Goal: Navigation & Orientation: Find specific page/section

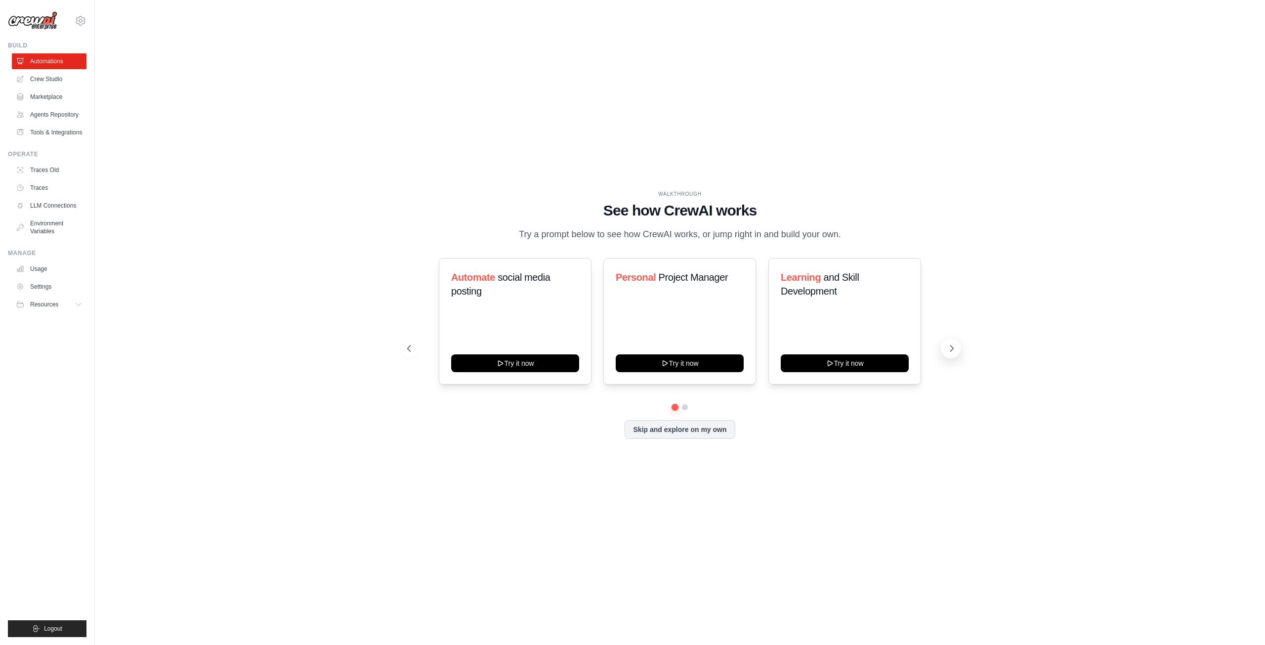
click at [950, 351] on icon at bounding box center [952, 348] width 10 height 10
click at [48, 308] on span "Resources" at bounding box center [45, 304] width 28 height 8
click at [25, 136] on icon at bounding box center [21, 132] width 8 height 8
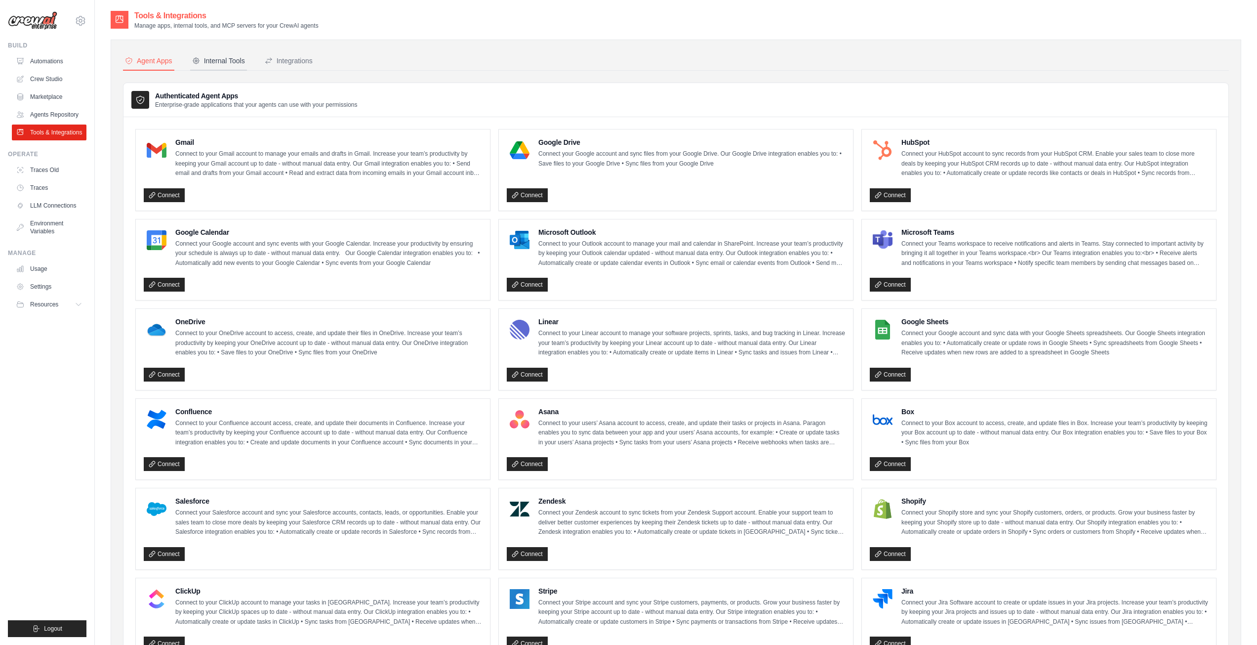
click at [206, 55] on button "Internal Tools" at bounding box center [218, 61] width 57 height 19
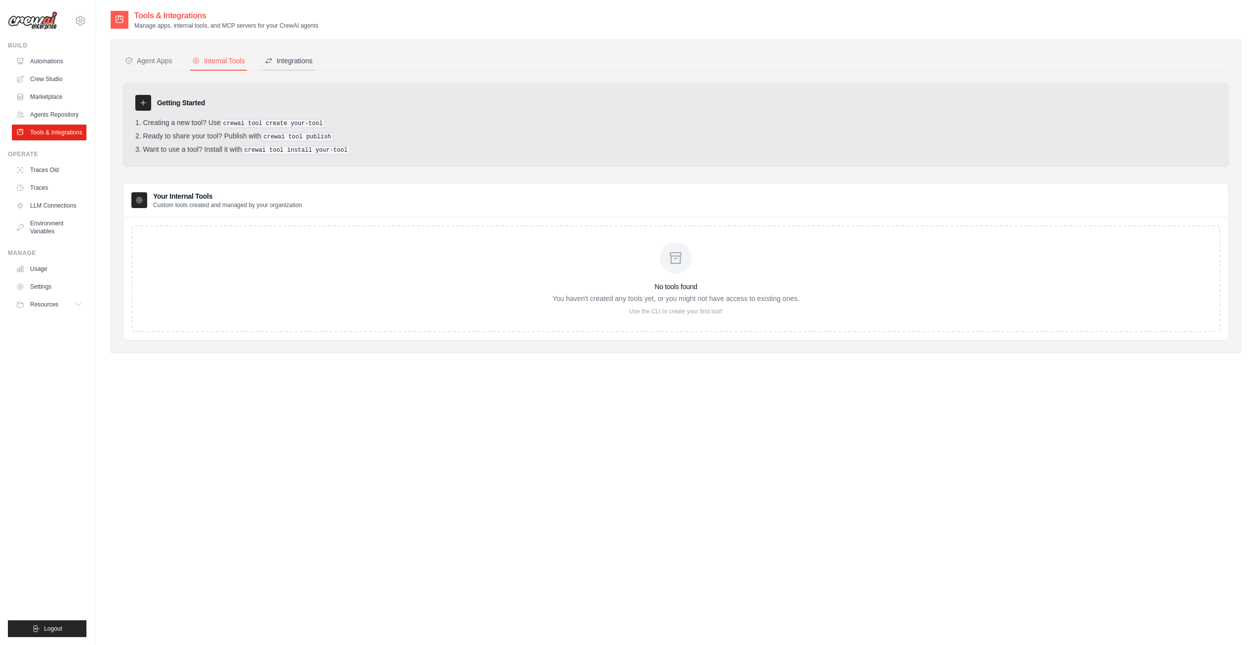
click at [305, 57] on div "Integrations" at bounding box center [289, 61] width 48 height 10
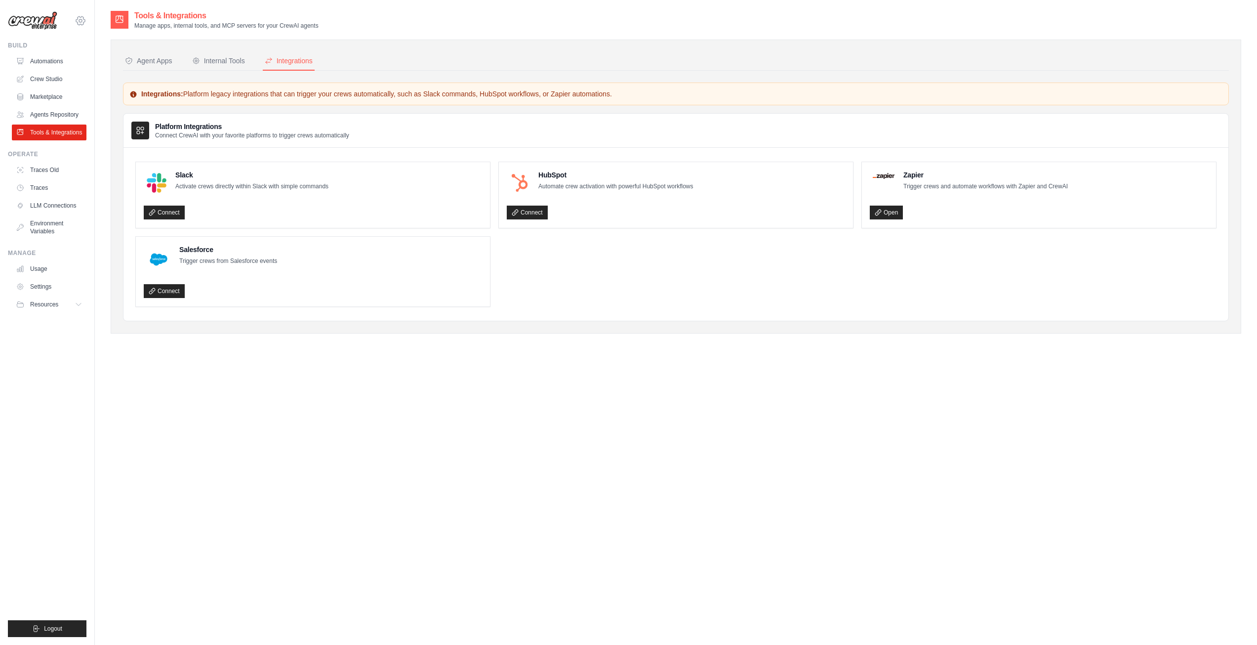
click at [77, 20] on icon at bounding box center [80, 20] width 9 height 8
click at [98, 62] on span "Settings" at bounding box center [122, 61] width 78 height 10
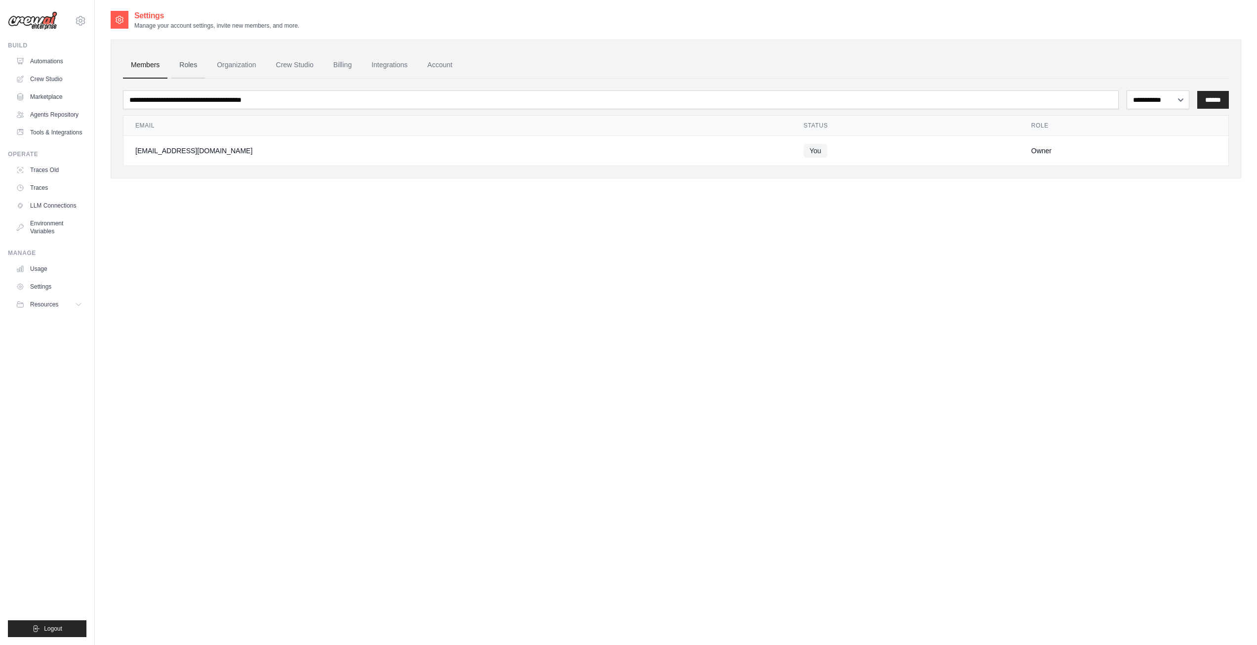
click at [190, 73] on link "Roles" at bounding box center [188, 65] width 34 height 27
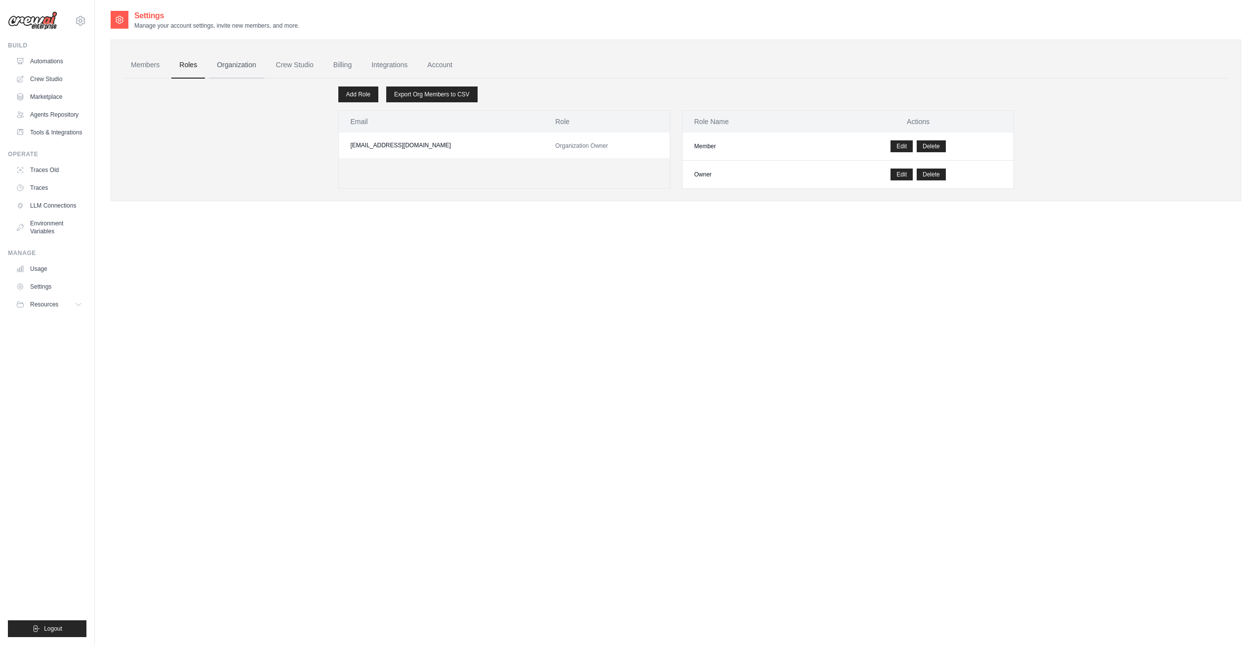
click at [255, 65] on link "Organization" at bounding box center [236, 65] width 55 height 27
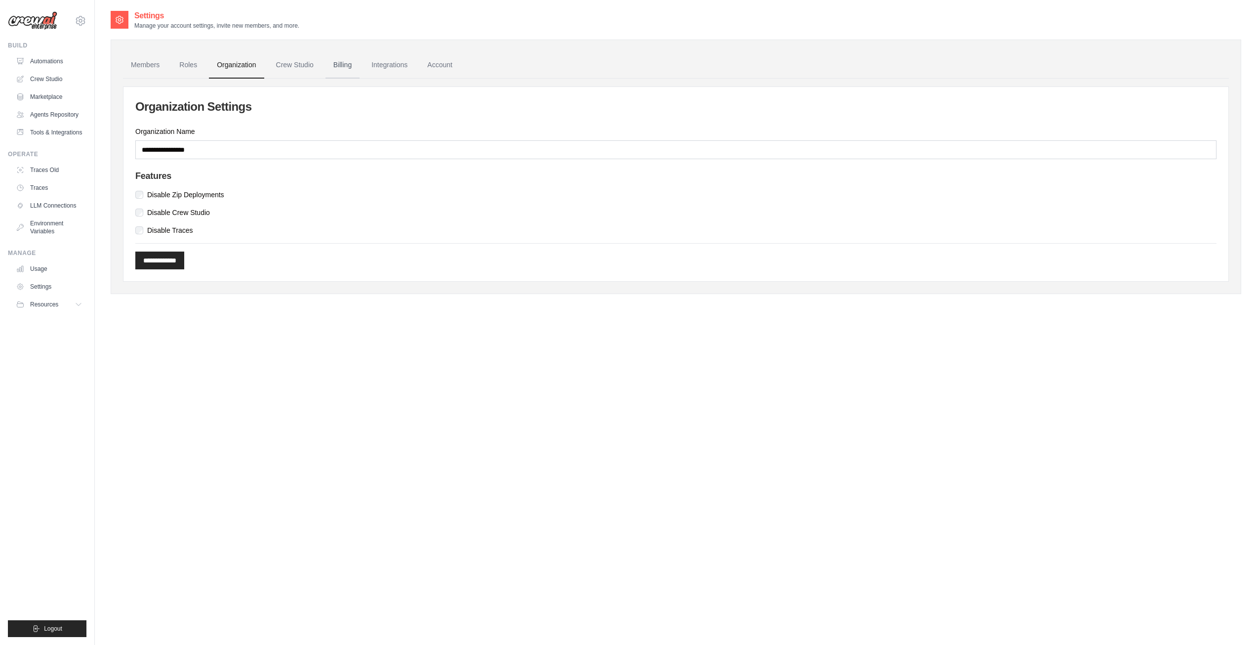
click at [358, 61] on link "Billing" at bounding box center [343, 65] width 34 height 27
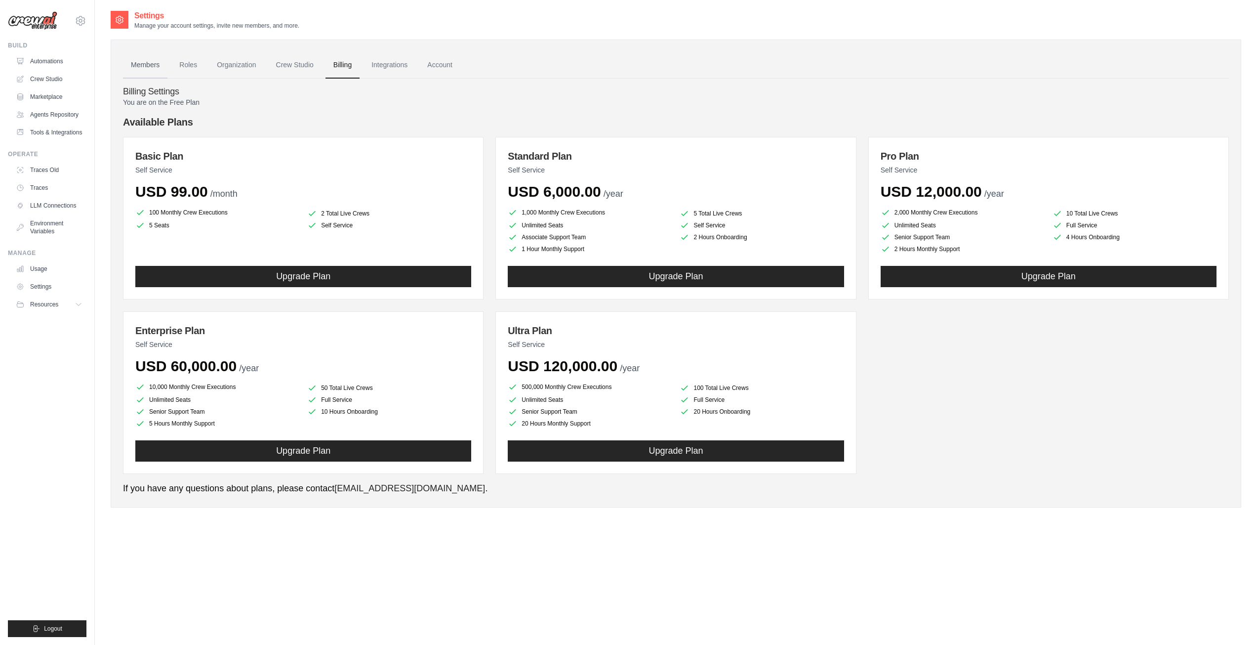
click at [151, 69] on link "Members" at bounding box center [145, 65] width 44 height 27
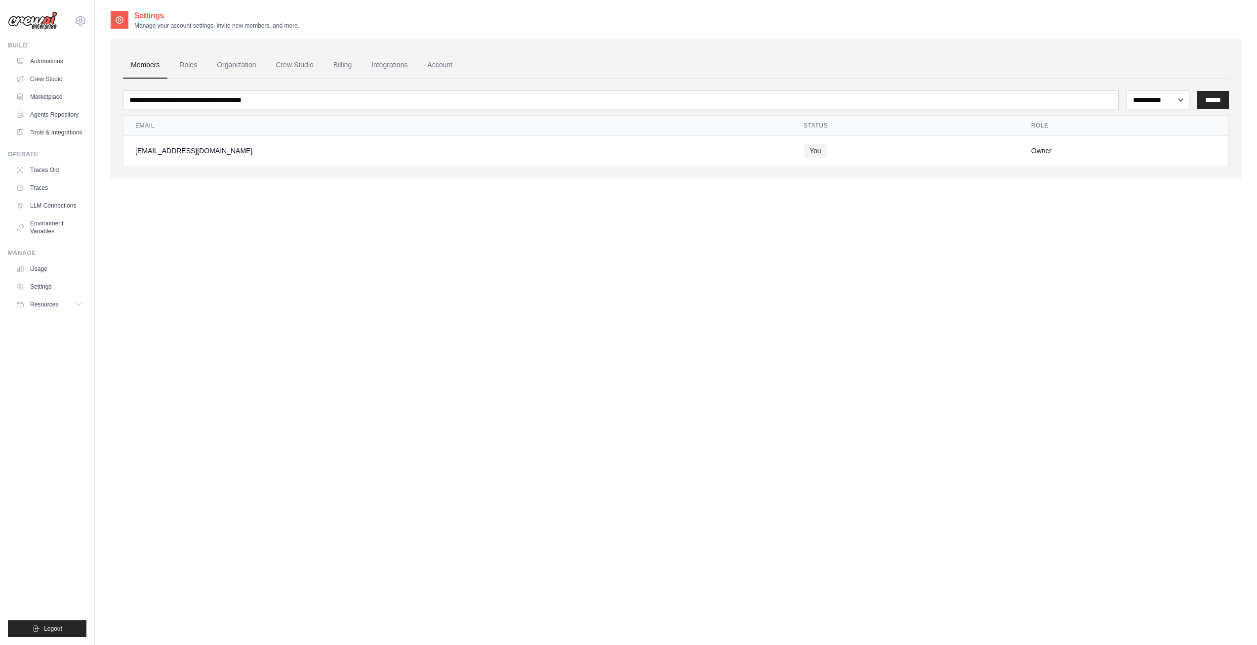
click at [56, 70] on ul "Automations Crew Studio Marketplace Agents Repository Tools & Integrations" at bounding box center [49, 96] width 75 height 87
click at [56, 67] on link "Automations" at bounding box center [50, 61] width 75 height 16
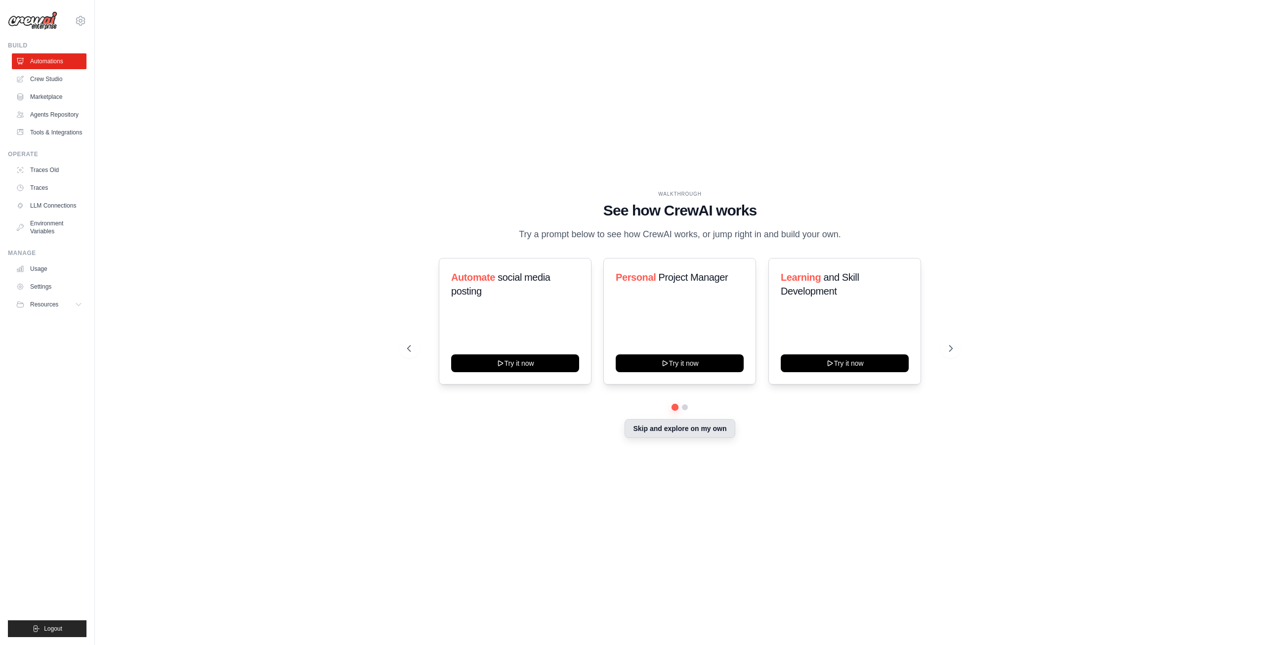
click at [658, 430] on button "Skip and explore on my own" at bounding box center [679, 428] width 110 height 19
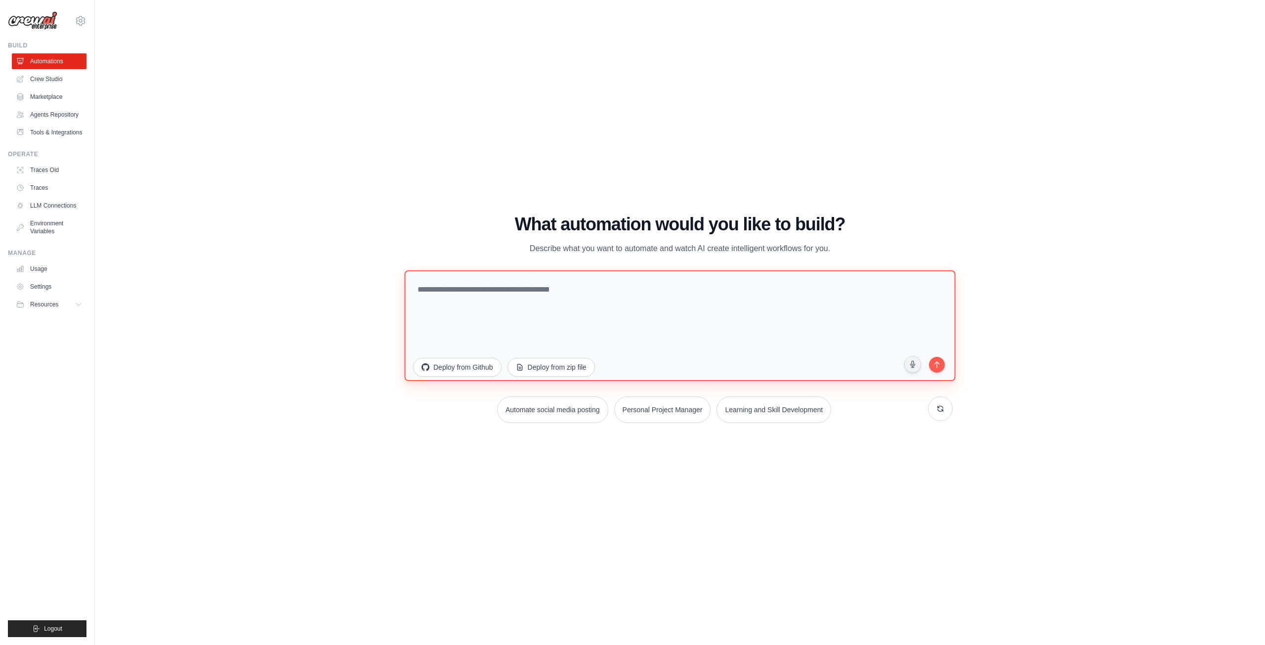
click at [565, 317] on textarea at bounding box center [679, 325] width 551 height 111
click at [543, 375] on button "Deploy from zip file" at bounding box center [551, 365] width 88 height 19
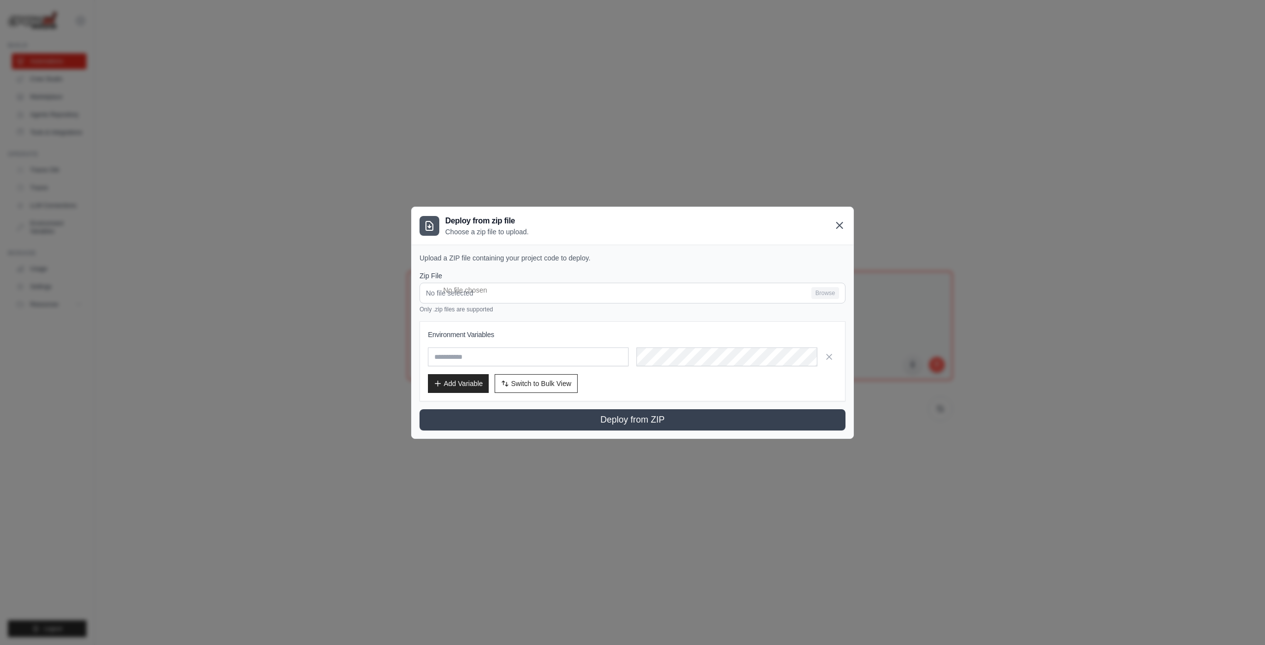
click at [836, 227] on icon at bounding box center [839, 225] width 12 height 12
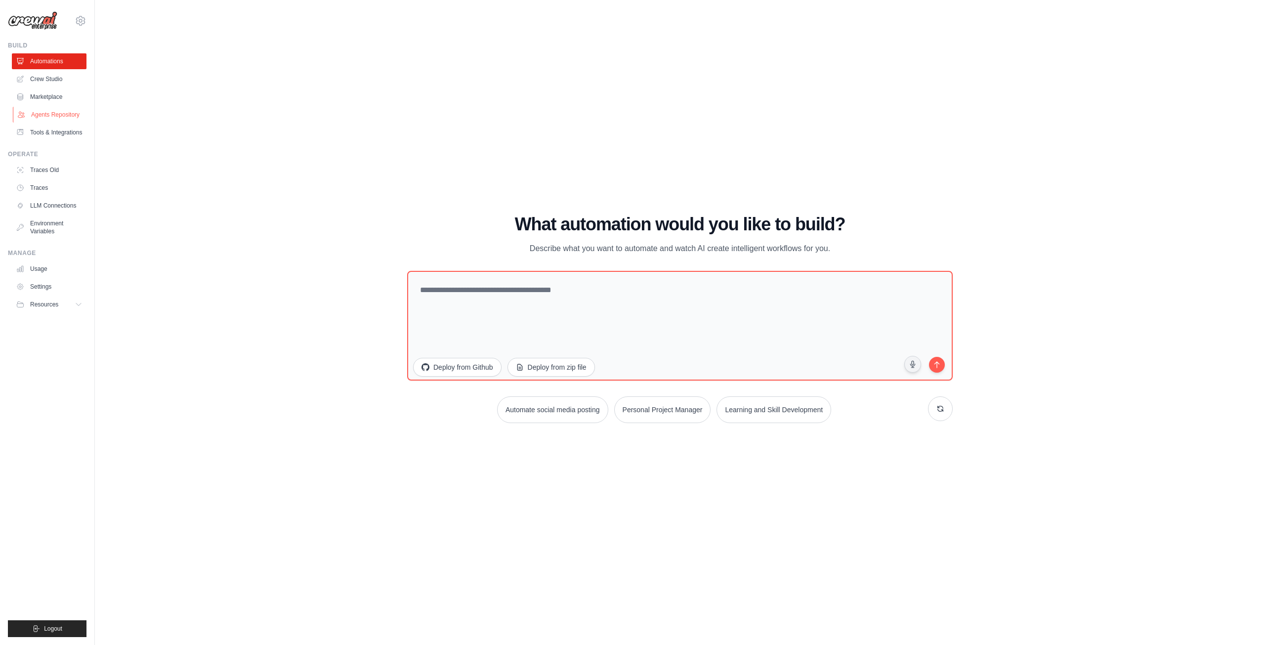
click at [39, 107] on link "Agents Repository" at bounding box center [50, 115] width 75 height 16
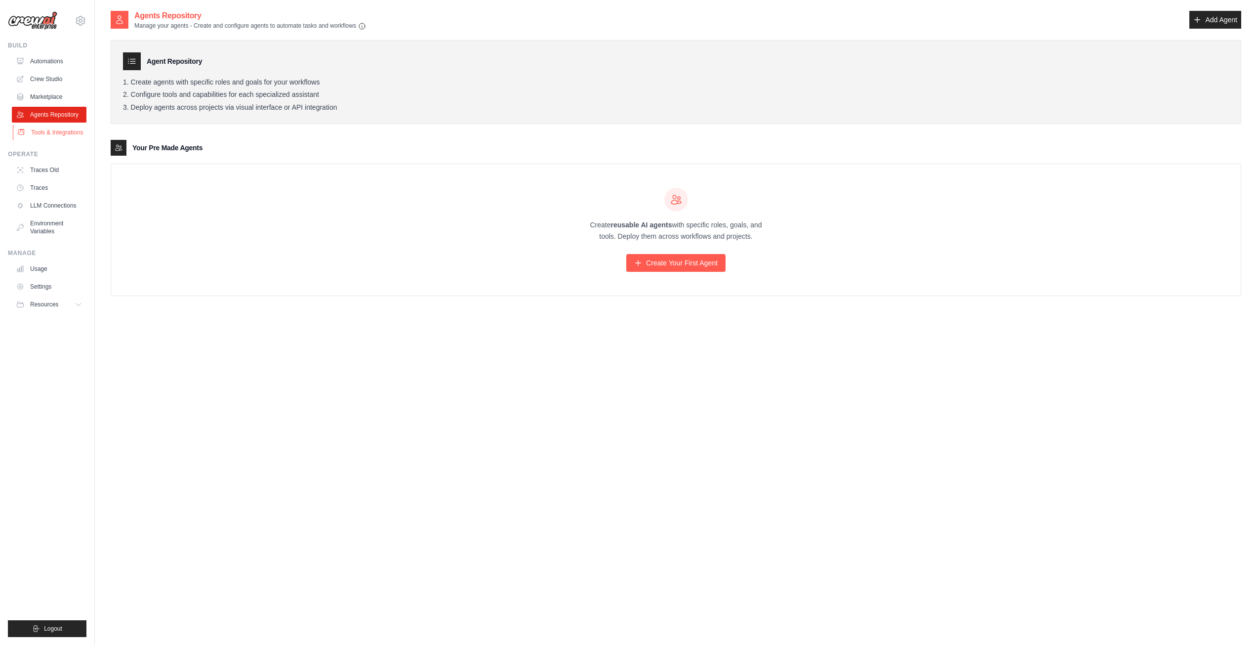
click at [33, 134] on link "Tools & Integrations" at bounding box center [50, 132] width 75 height 16
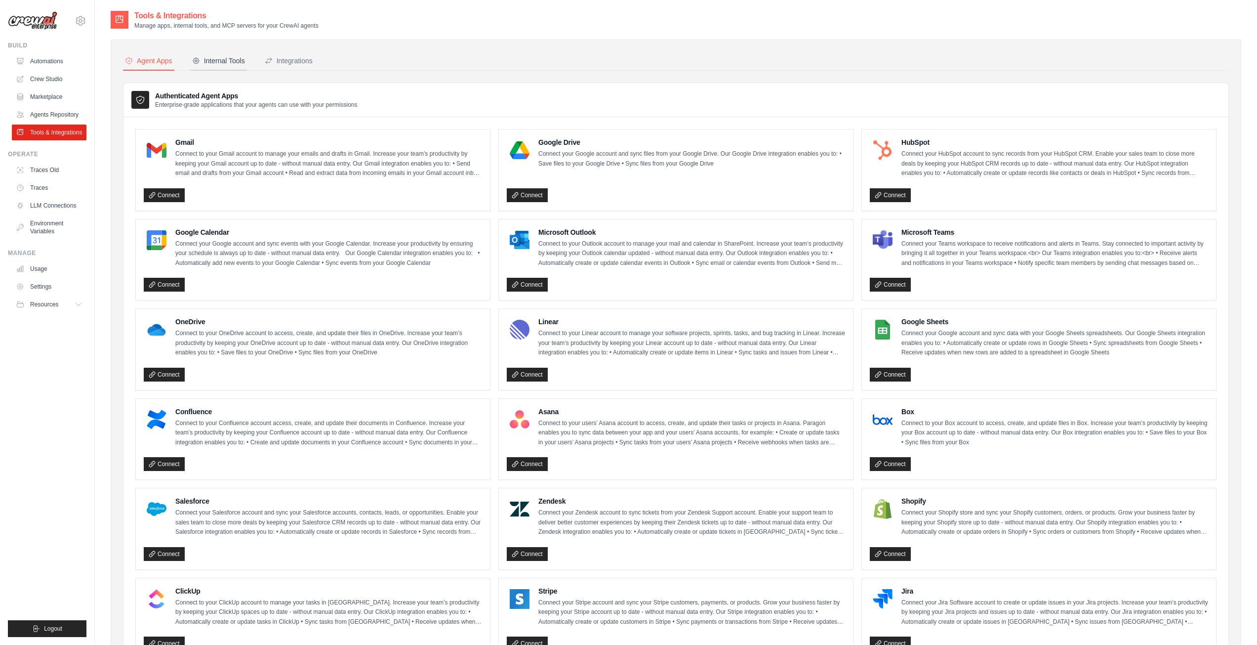
click at [233, 67] on button "Internal Tools" at bounding box center [218, 61] width 57 height 19
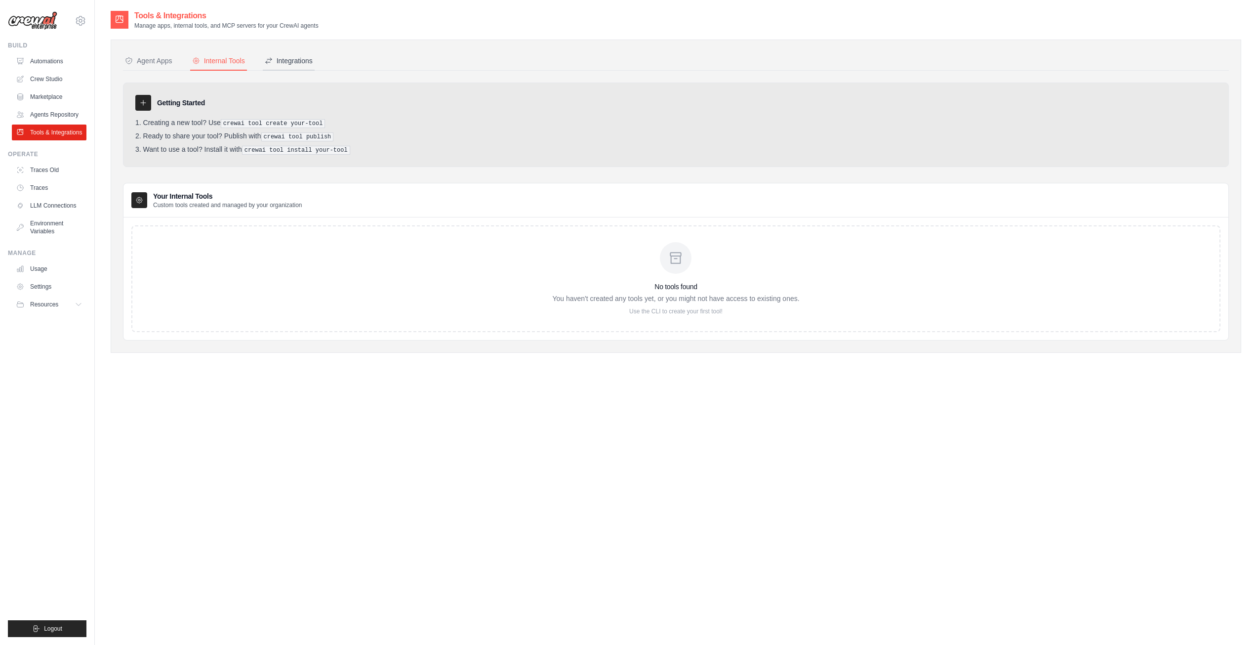
click at [295, 61] on div "Integrations" at bounding box center [289, 61] width 48 height 10
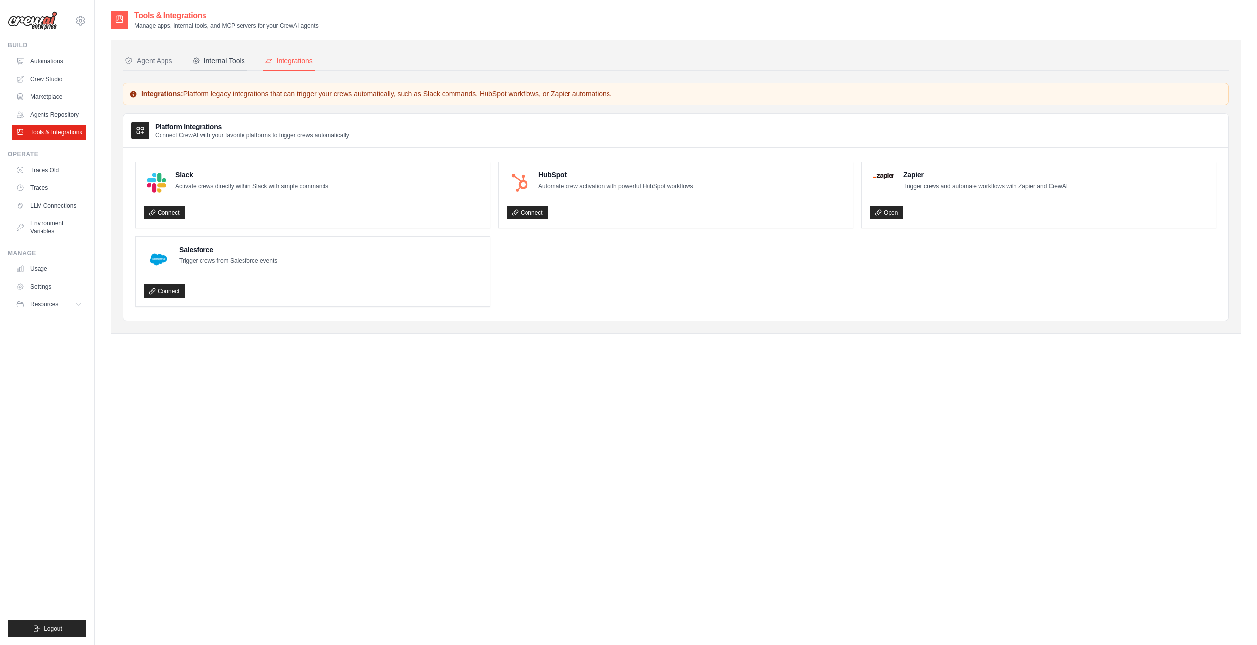
click at [238, 62] on div "Internal Tools" at bounding box center [218, 61] width 53 height 10
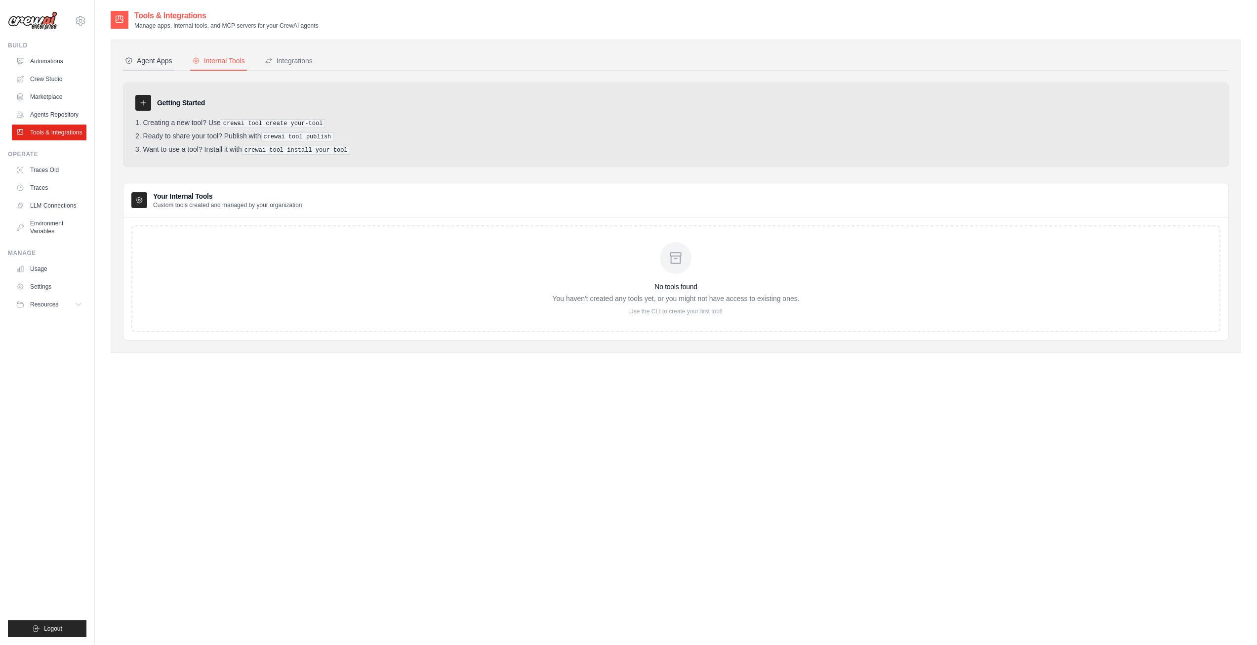
click at [144, 64] on div "Agent Apps" at bounding box center [148, 61] width 47 height 10
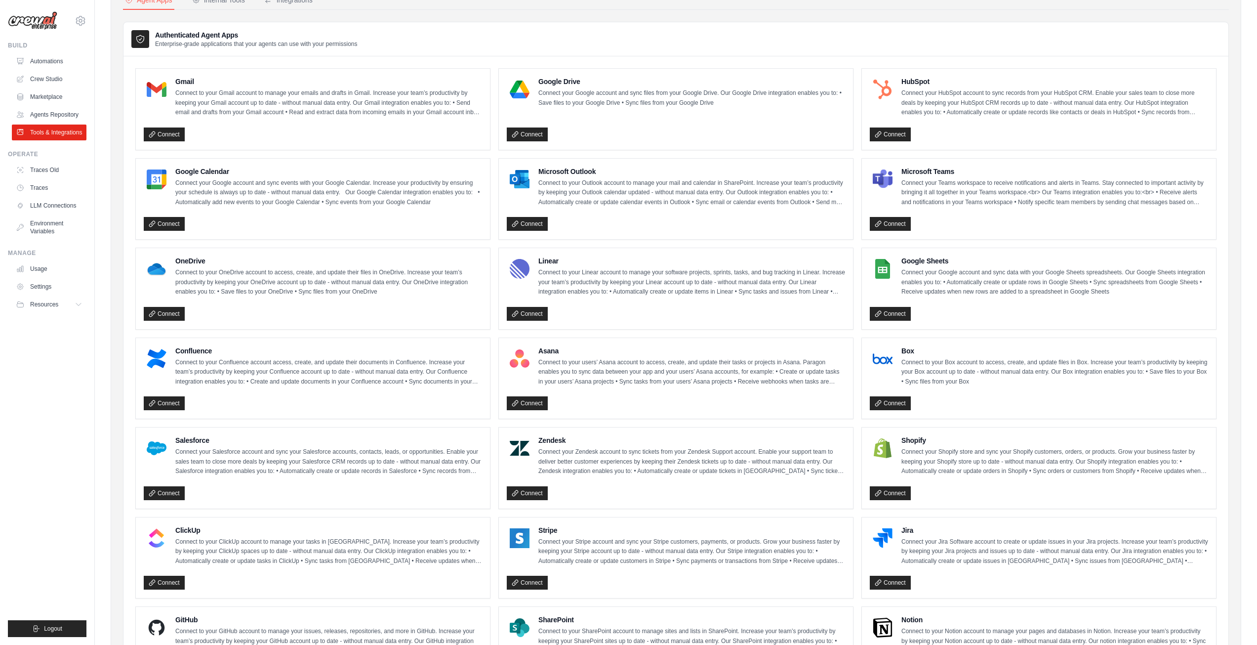
scroll to position [99, 0]
